Goal: Task Accomplishment & Management: Manage account settings

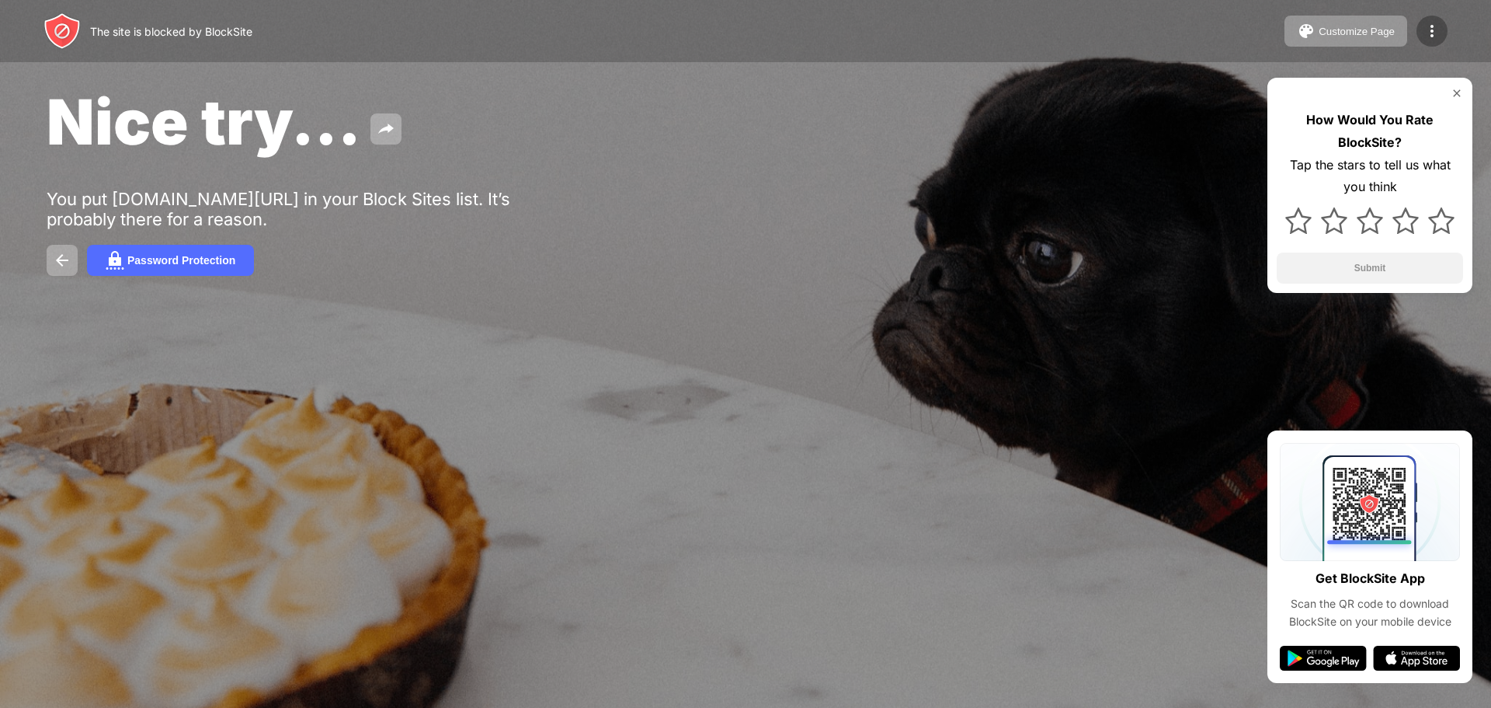
click at [1440, 32] on img at bounding box center [1432, 31] width 19 height 19
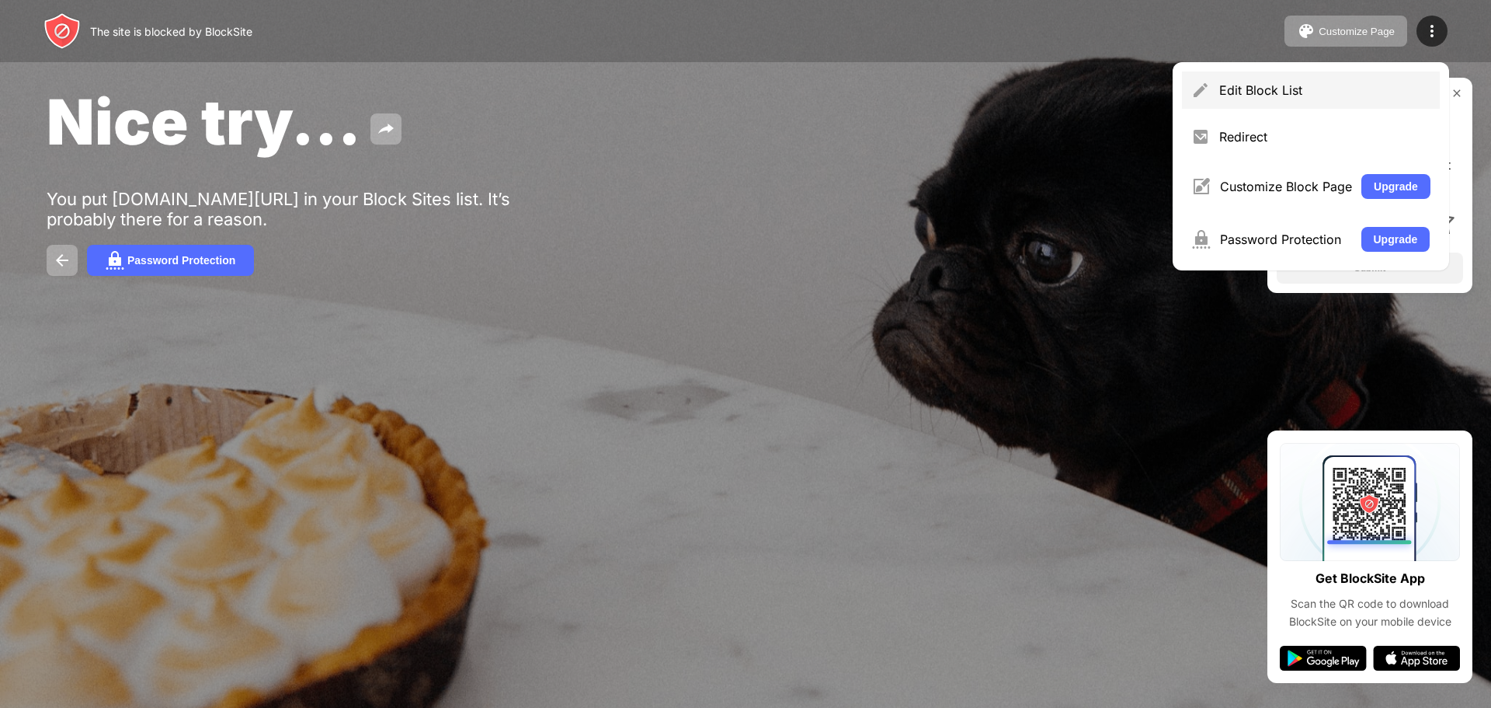
click at [1283, 102] on div "Edit Block List" at bounding box center [1311, 89] width 258 height 37
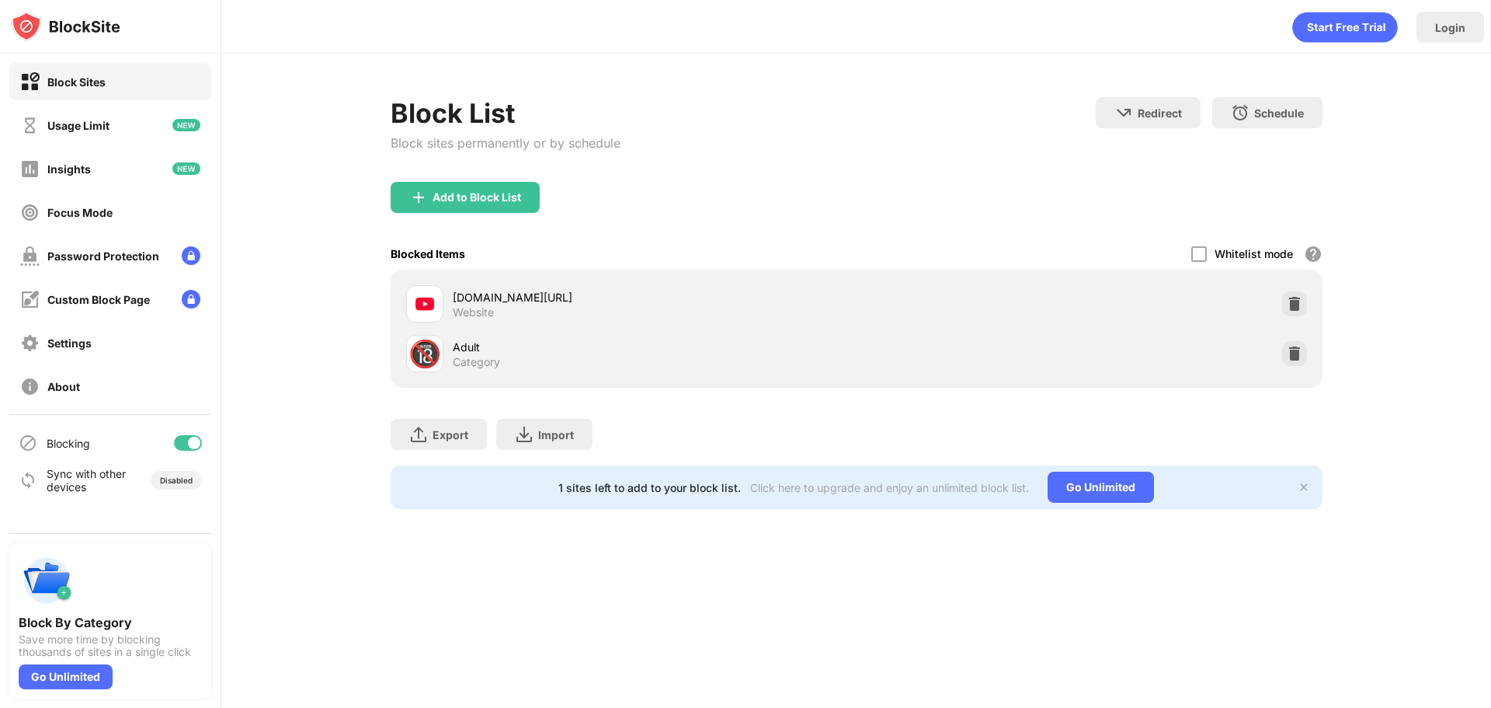
click at [1312, 315] on div "[DOMAIN_NAME][URL] Website" at bounding box center [856, 304] width 913 height 50
click at [1302, 312] on div at bounding box center [1294, 303] width 25 height 25
